Goal: Task Accomplishment & Management: Manage account settings

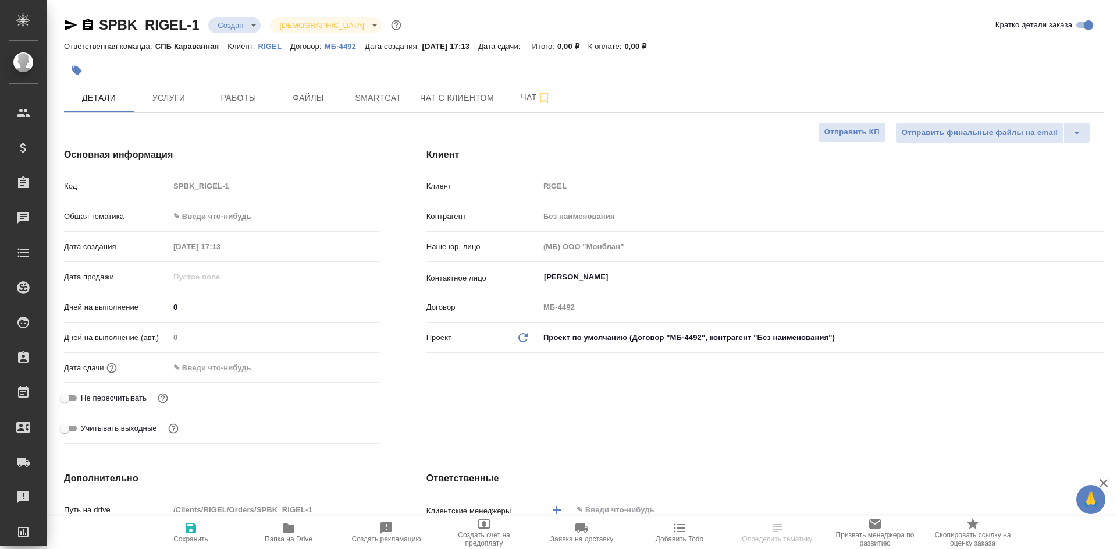
select select "RU"
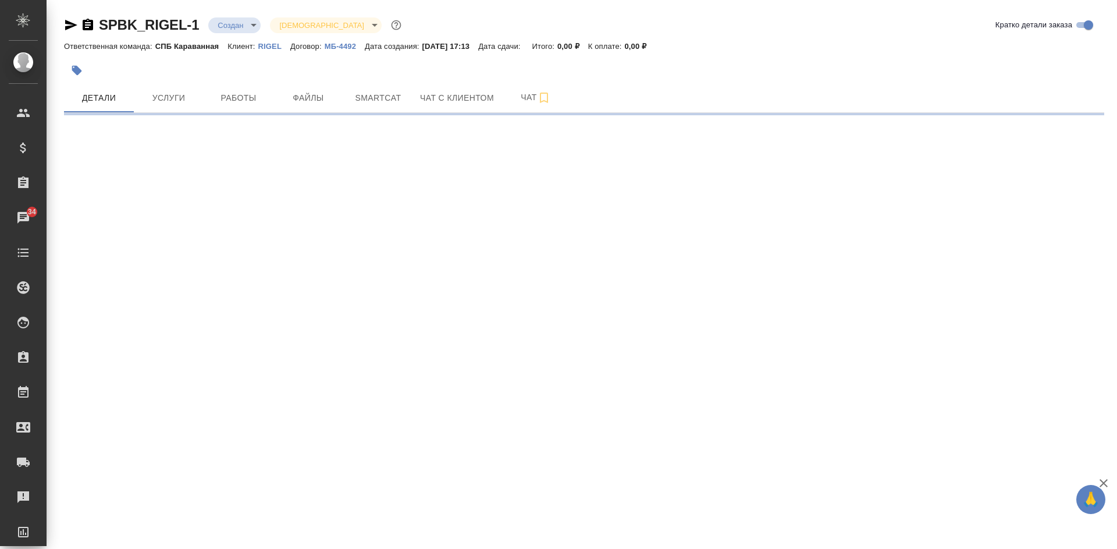
select select "RU"
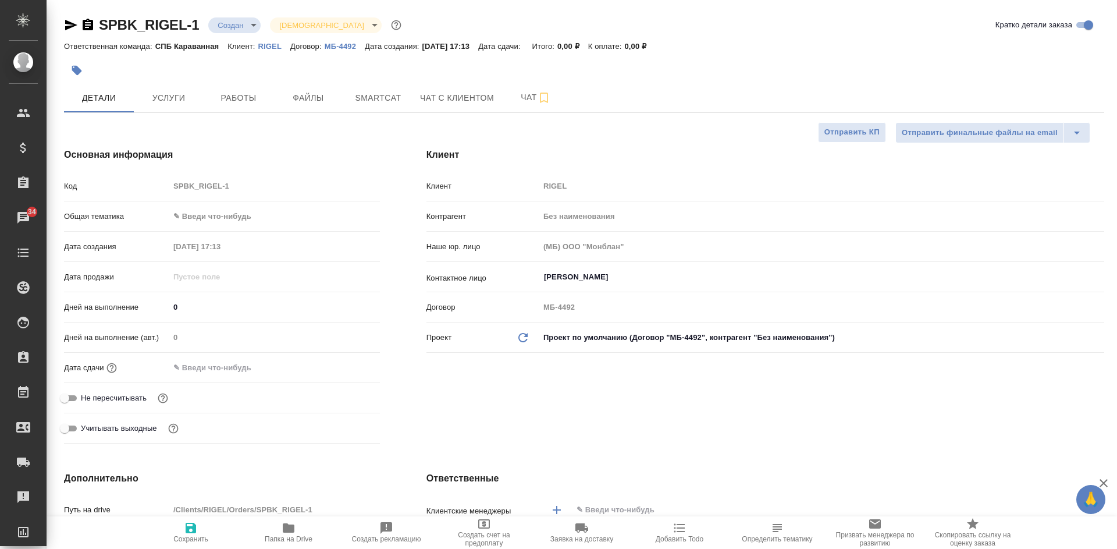
type textarea "x"
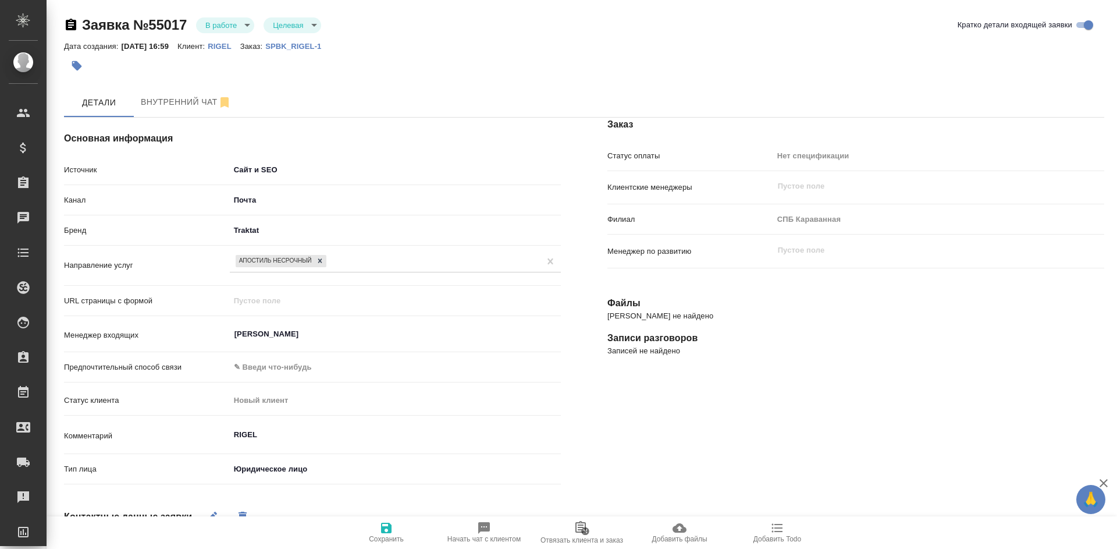
select select "RU"
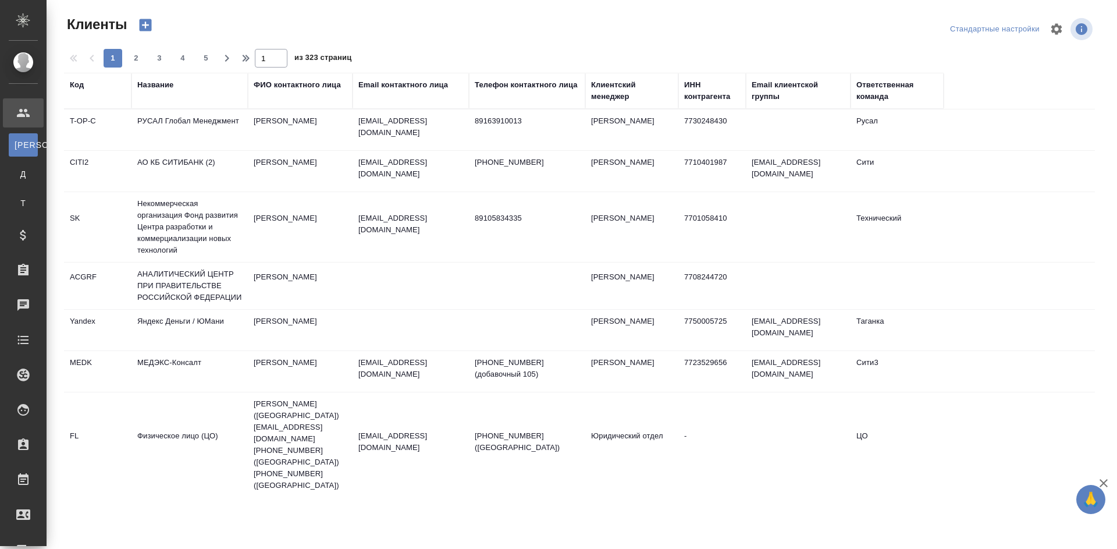
select select "RU"
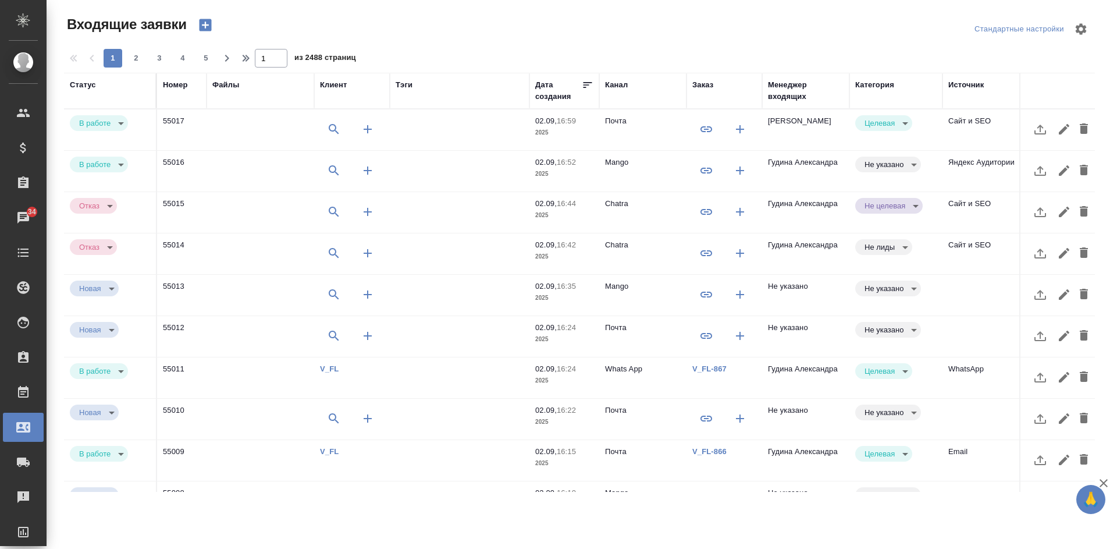
select select "RU"
